Goal: Obtain resource: Obtain resource

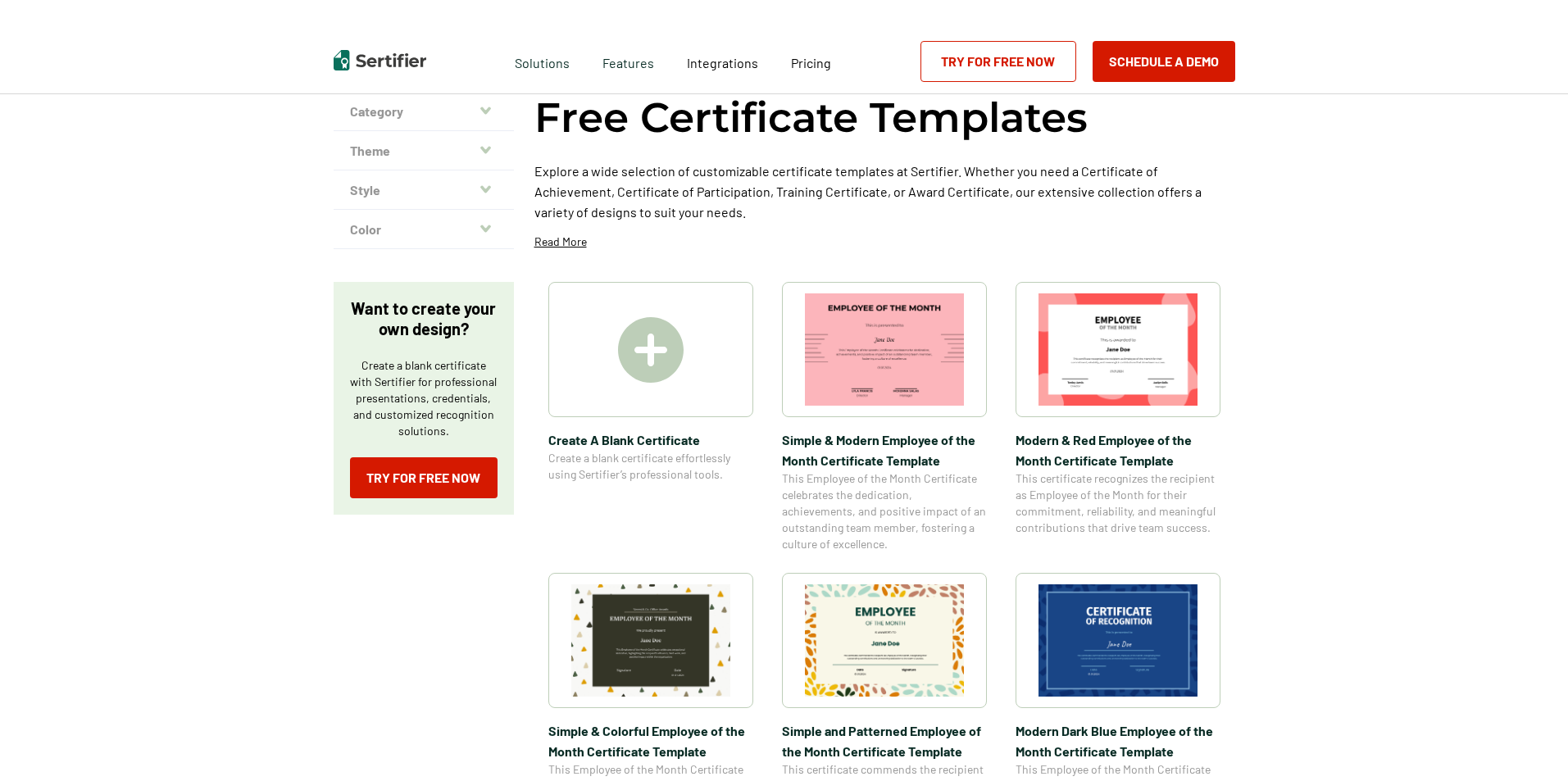
scroll to position [409, 0]
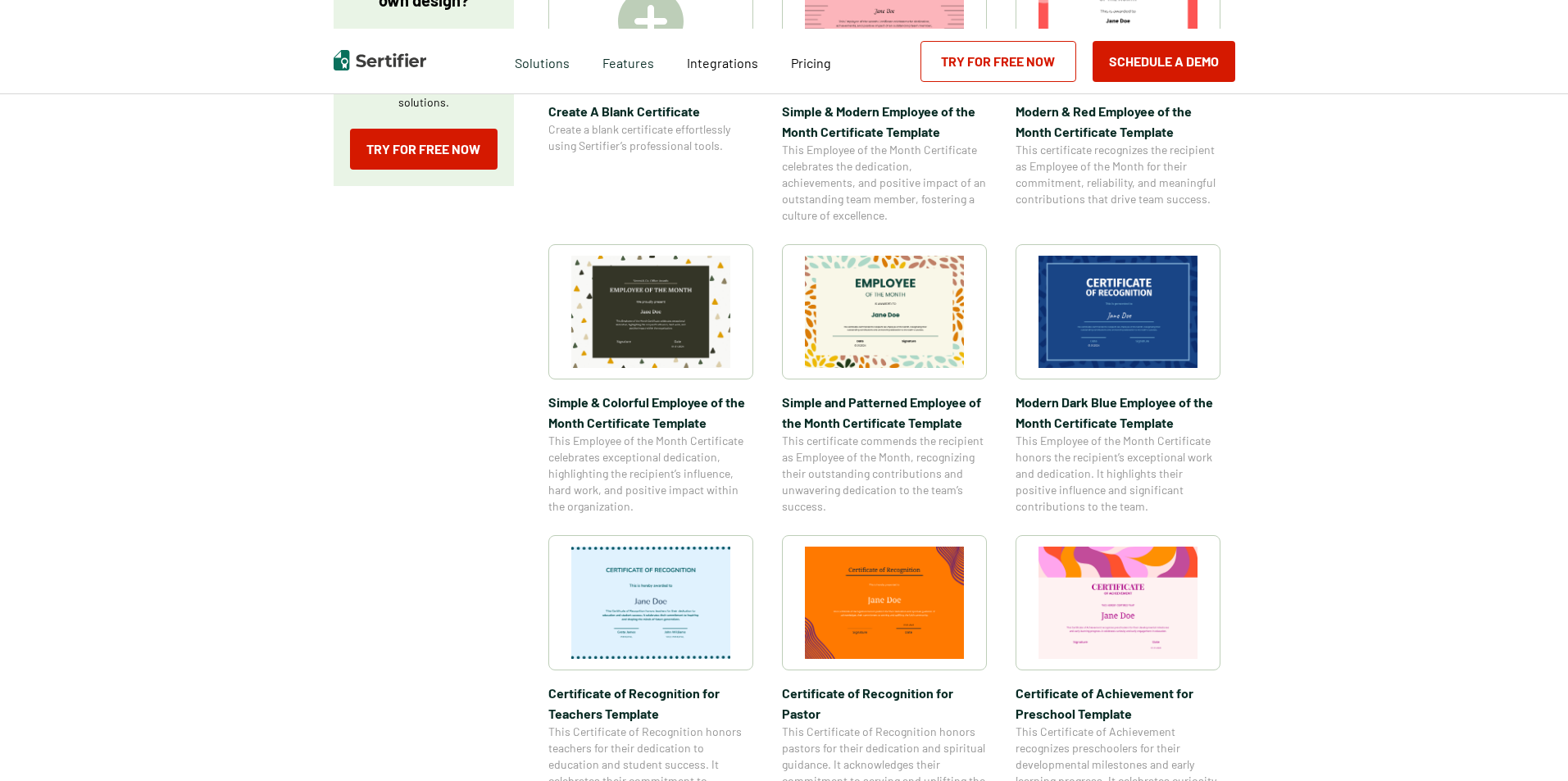
click at [877, 319] on img at bounding box center [885, 312] width 159 height 112
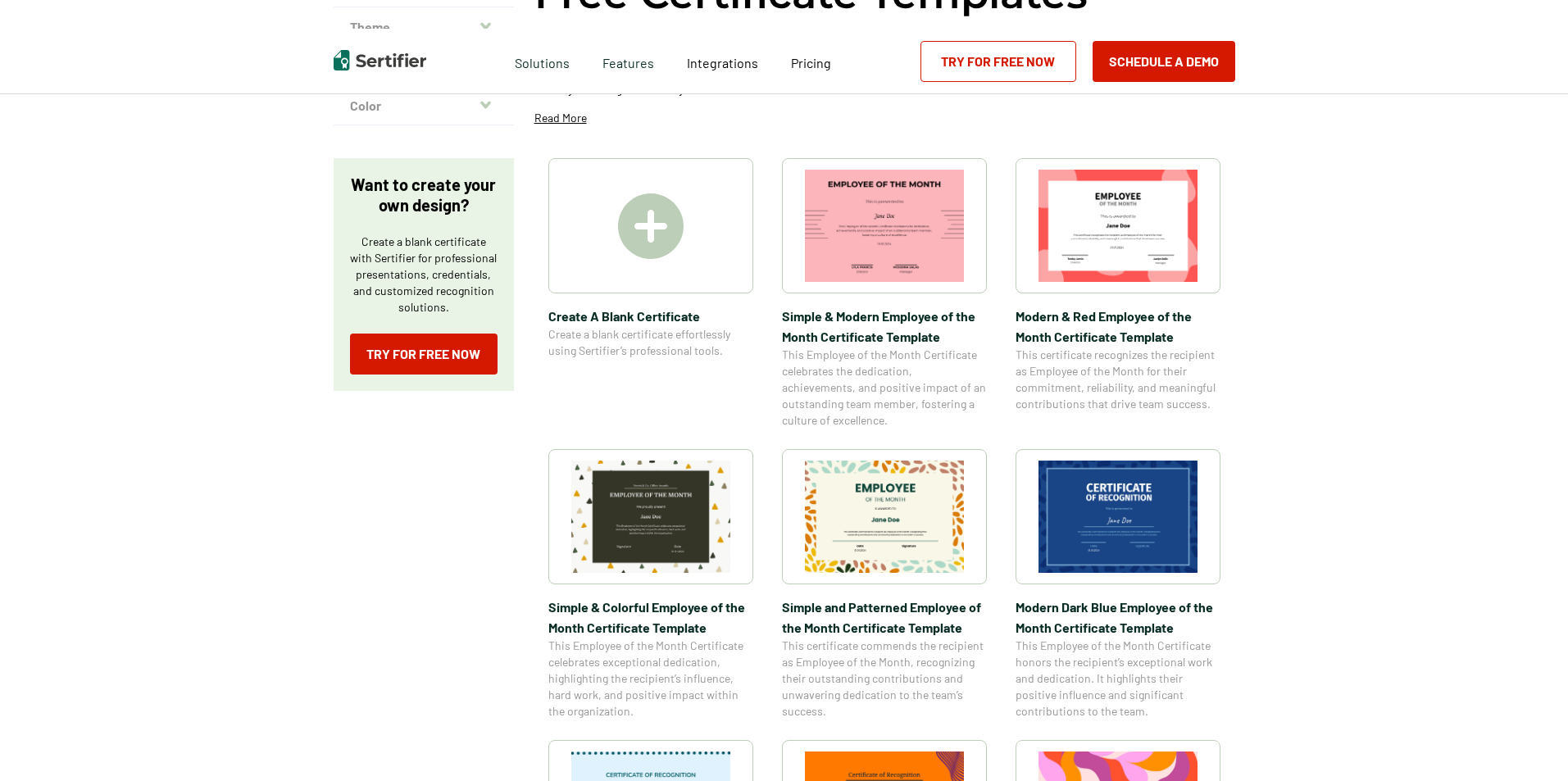
scroll to position [0, 0]
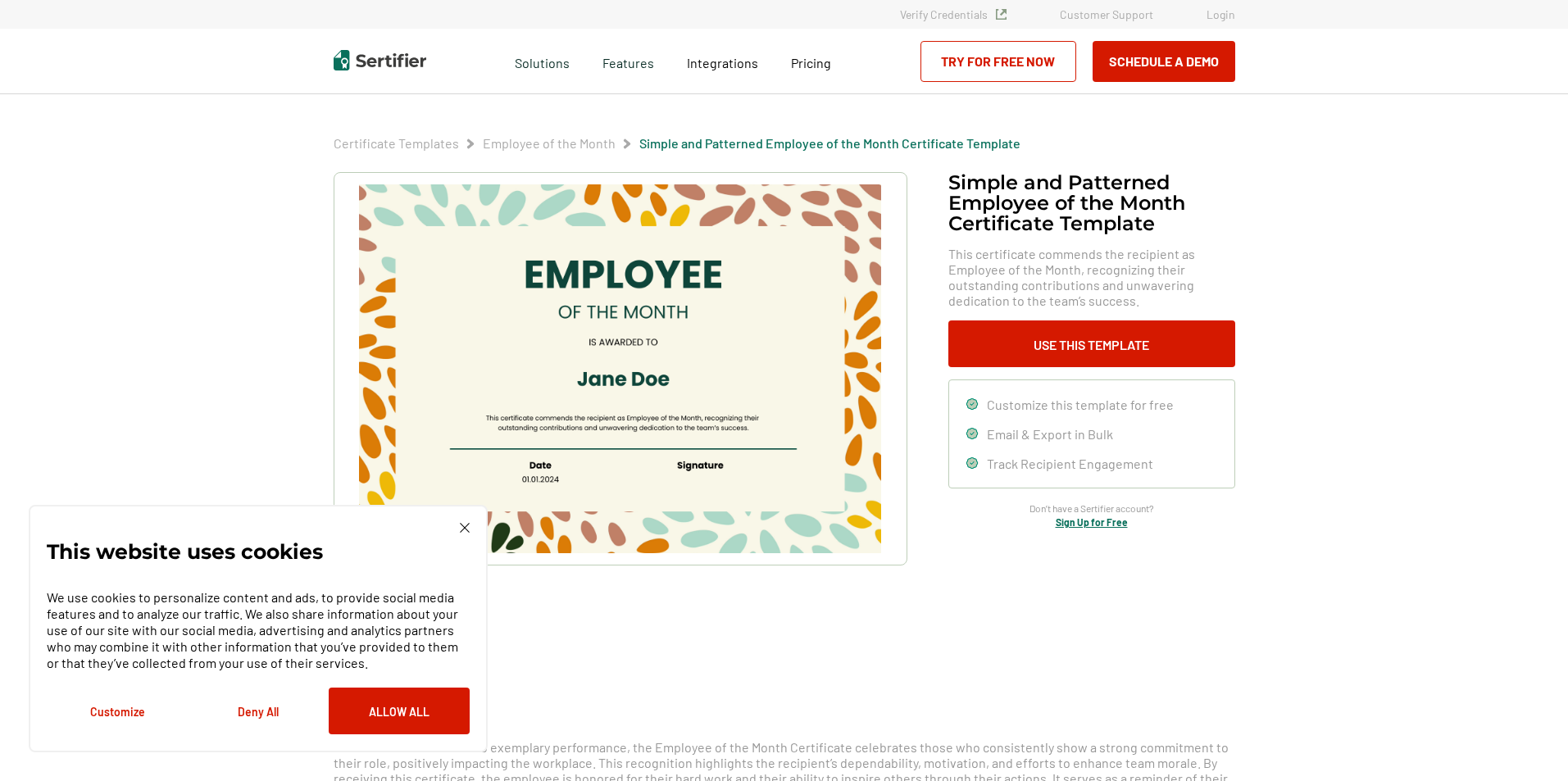
click at [468, 520] on div "This website uses cookies We use cookies to personalize content and ads, to pro…" at bounding box center [258, 628] width 459 height 247
click at [460, 526] on img at bounding box center [465, 528] width 10 height 10
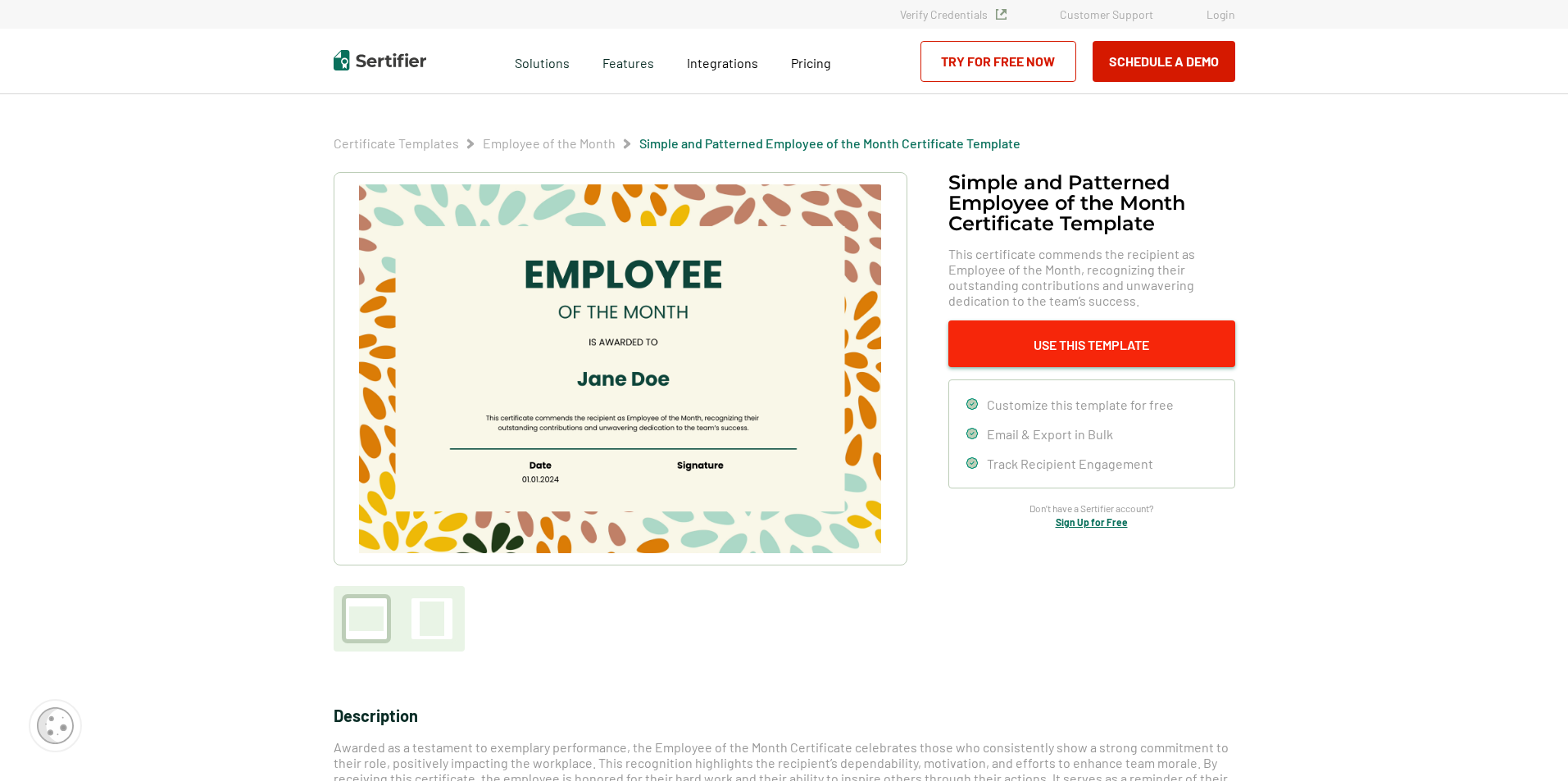
click at [1067, 345] on button "Use This Template" at bounding box center [1092, 343] width 287 height 46
